Goal: Communication & Community: Connect with others

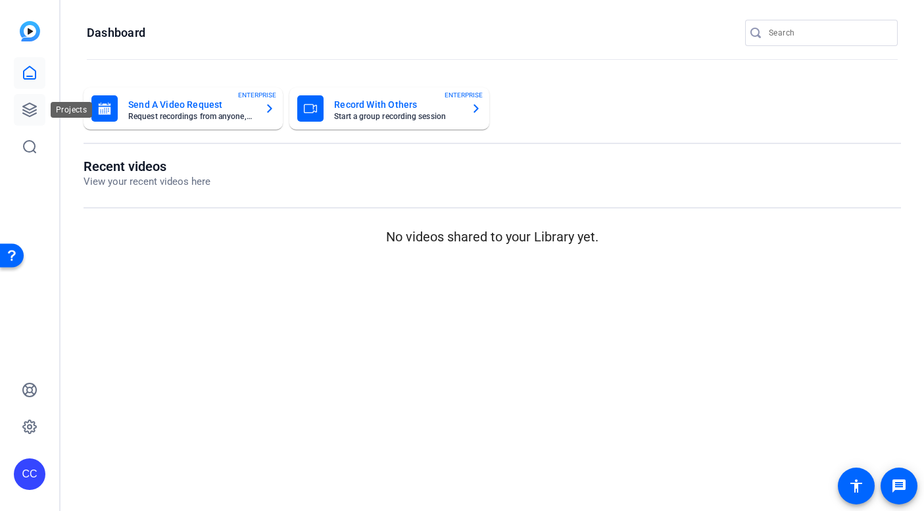
click at [32, 111] on icon at bounding box center [29, 109] width 13 height 13
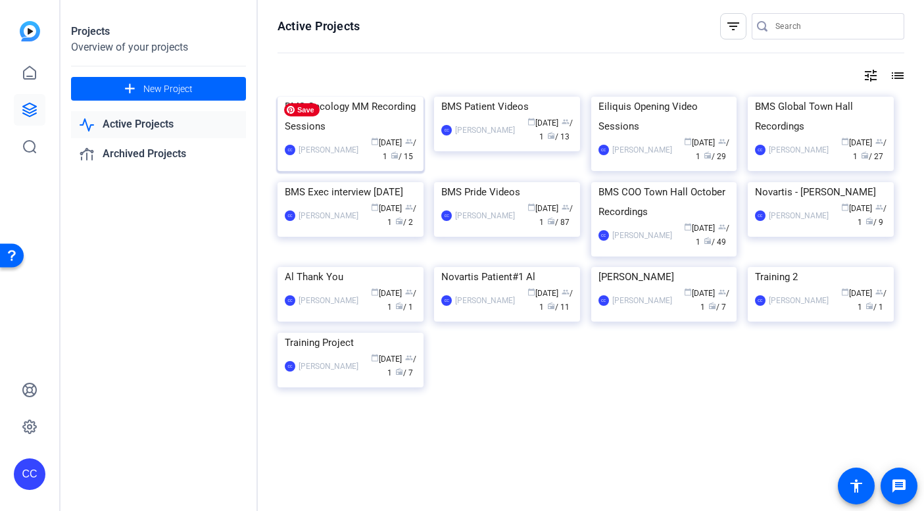
click at [348, 97] on img at bounding box center [351, 97] width 146 height 0
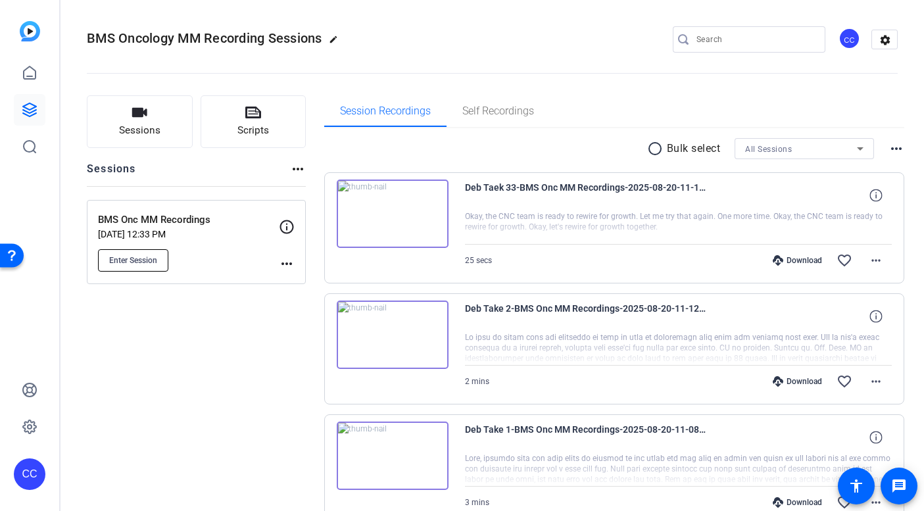
click at [132, 255] on span "Enter Session" at bounding box center [133, 260] width 48 height 11
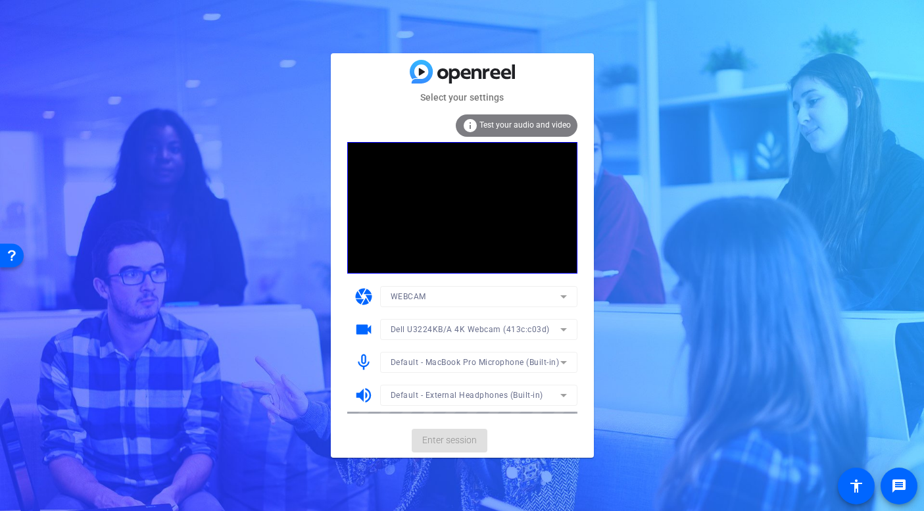
click at [469, 328] on mat-form-field "Dell U3224KB/A 4K Webcam (413c:c03d)" at bounding box center [478, 329] width 197 height 21
click at [450, 439] on span "Enter session" at bounding box center [449, 440] width 55 height 14
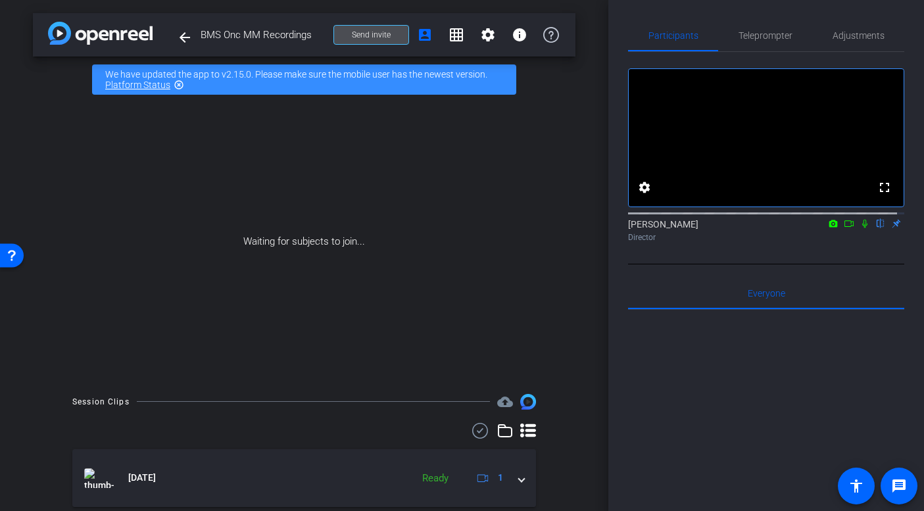
click at [374, 32] on span "Send invite" at bounding box center [371, 35] width 39 height 11
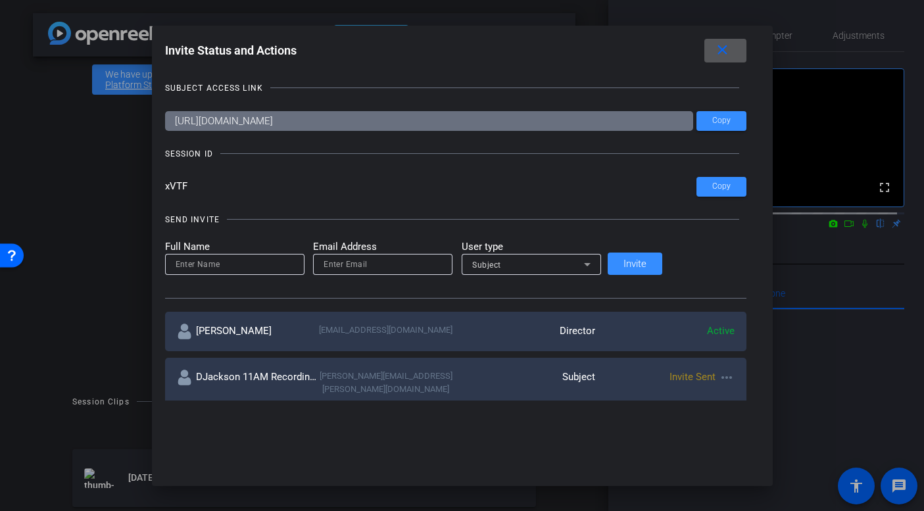
click at [396, 264] on input "email" at bounding box center [383, 265] width 118 height 16
paste input "candice.huntsman@bms.com"
type input "candice.huntsman@bms.com"
click at [290, 269] on input at bounding box center [235, 265] width 118 height 16
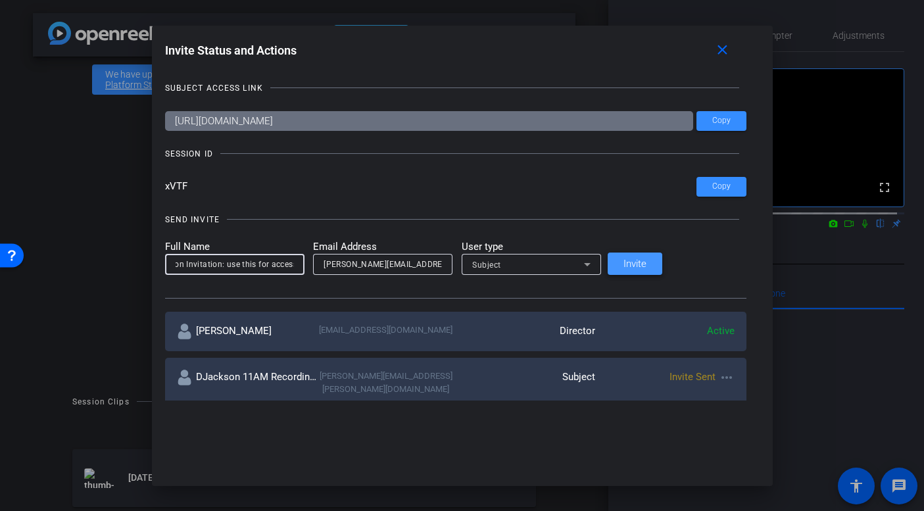
type input "CHuntsman 12:30 Recording Session Invitation: use this for access"
click at [647, 262] on span "Invite" at bounding box center [635, 264] width 23 height 10
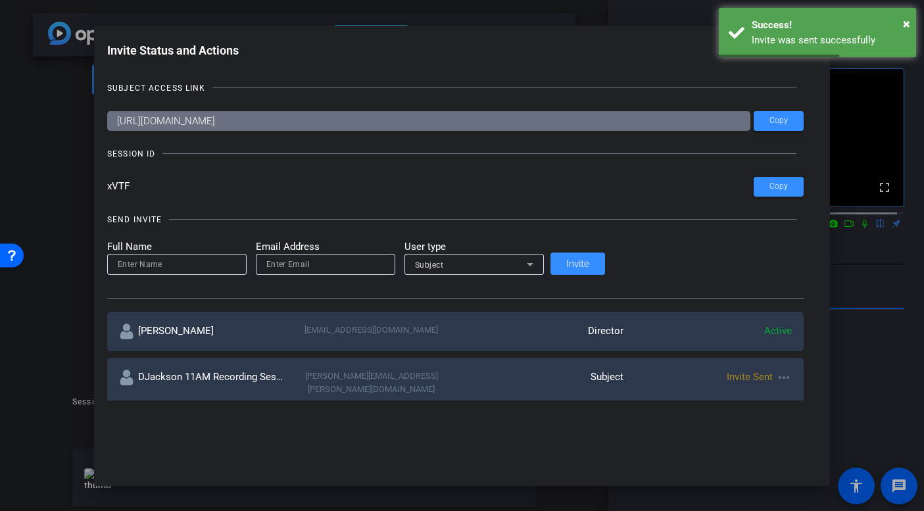
click at [857, 239] on div at bounding box center [462, 255] width 924 height 511
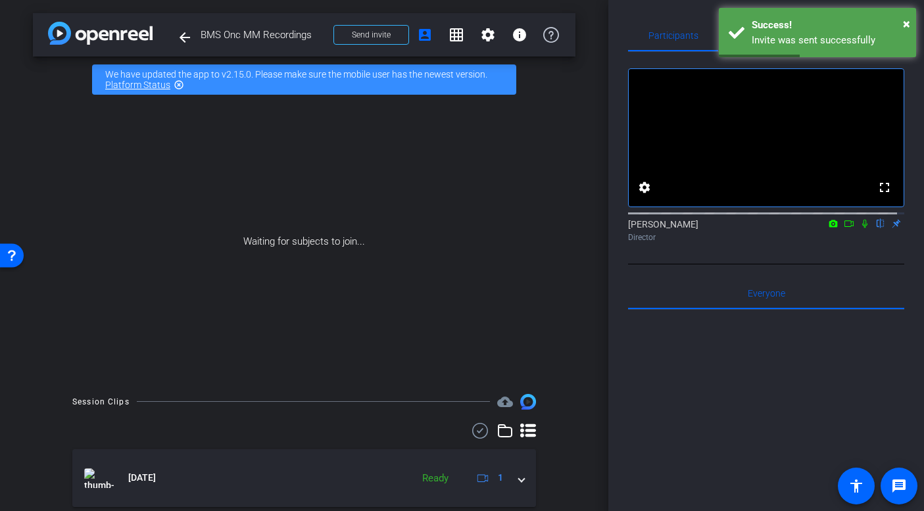
click at [860, 228] on icon at bounding box center [865, 223] width 11 height 9
click at [844, 228] on icon at bounding box center [849, 223] width 11 height 9
